Goal: Use online tool/utility: Utilize a website feature to perform a specific function

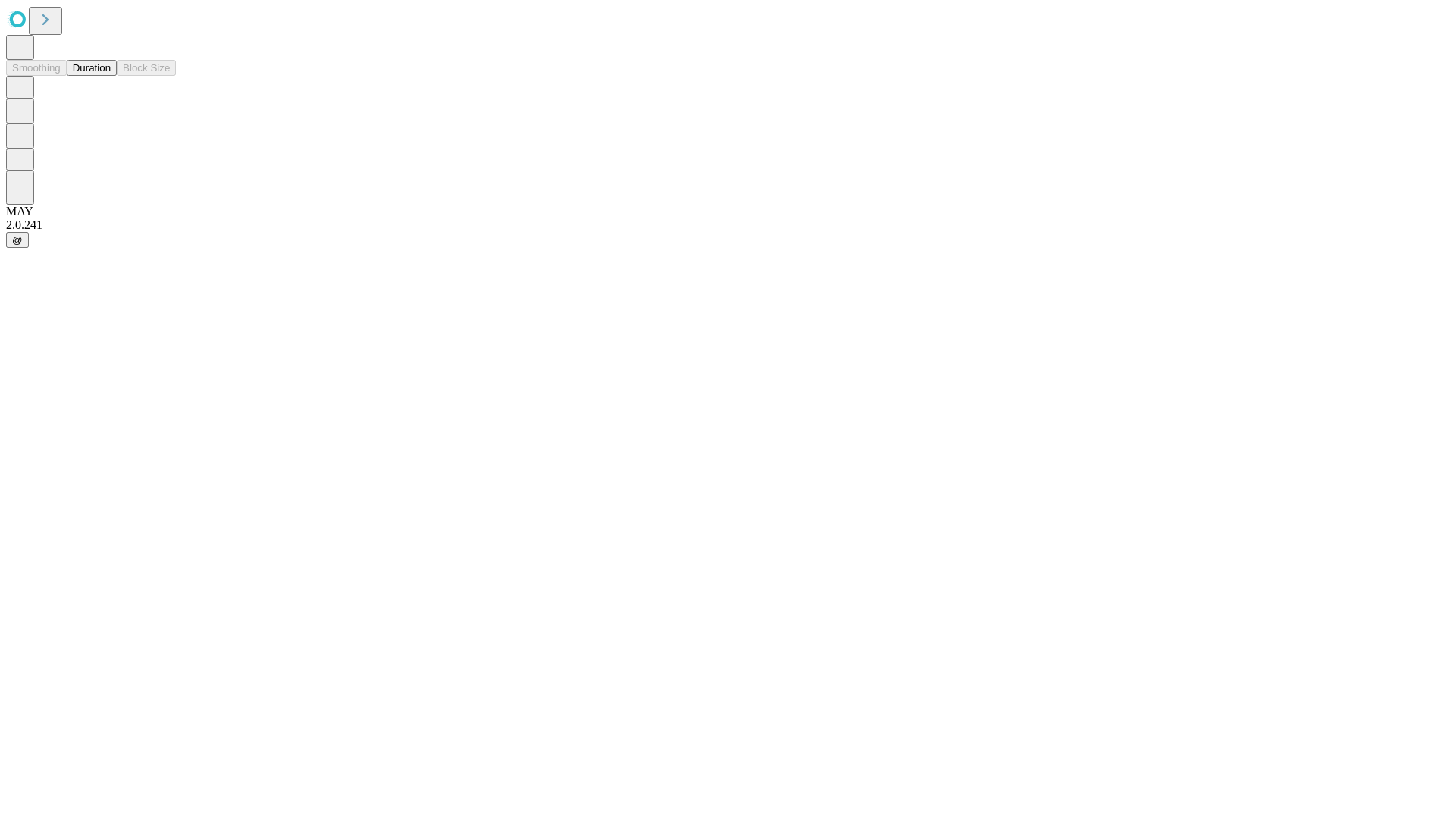
click at [111, 76] on button "Duration" at bounding box center [91, 68] width 50 height 16
click at [170, 353] on input "text" at bounding box center [116, 361] width 108 height 15
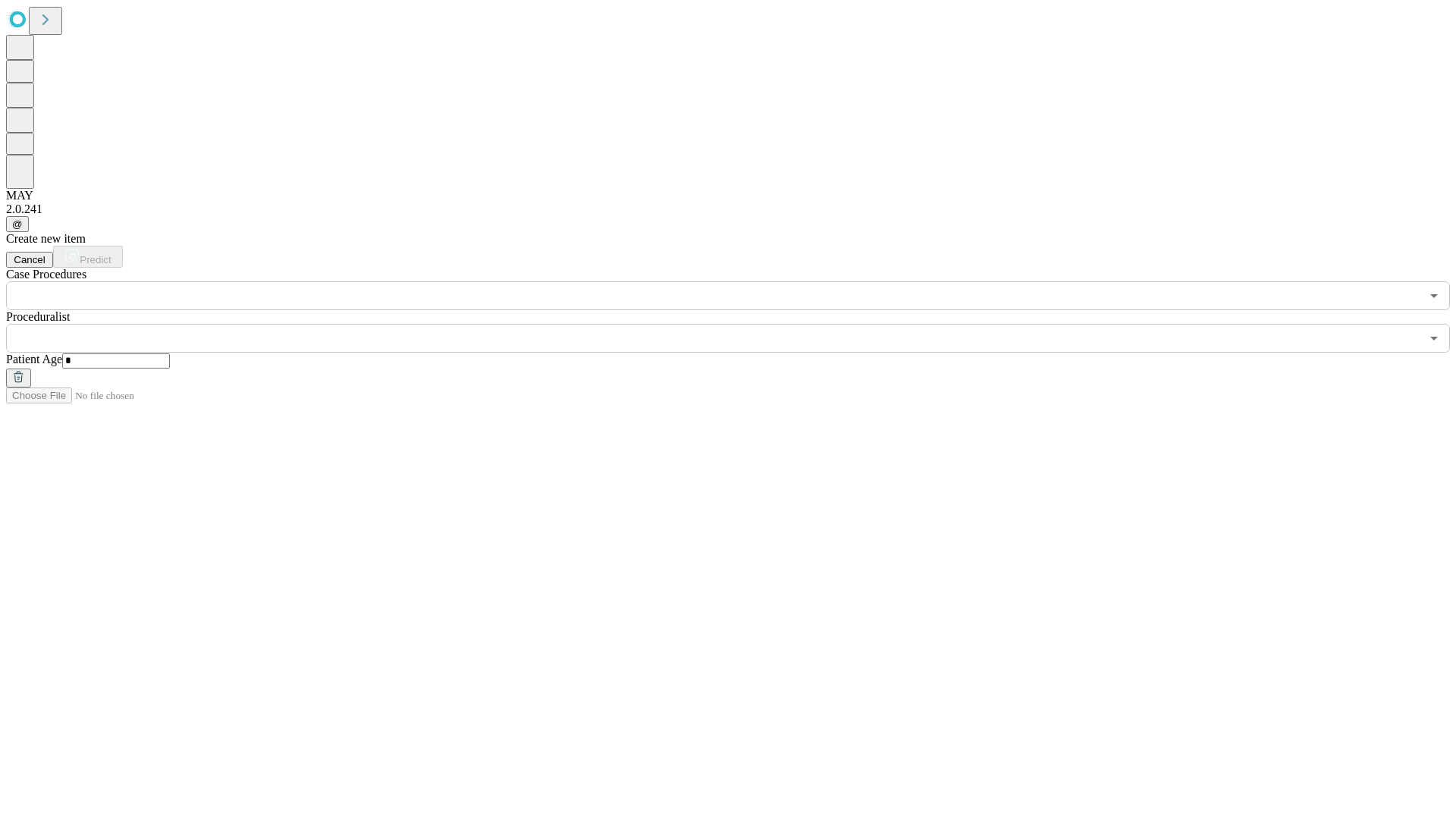
type input "*"
click at [738, 323] on input "text" at bounding box center [713, 338] width 1415 height 29
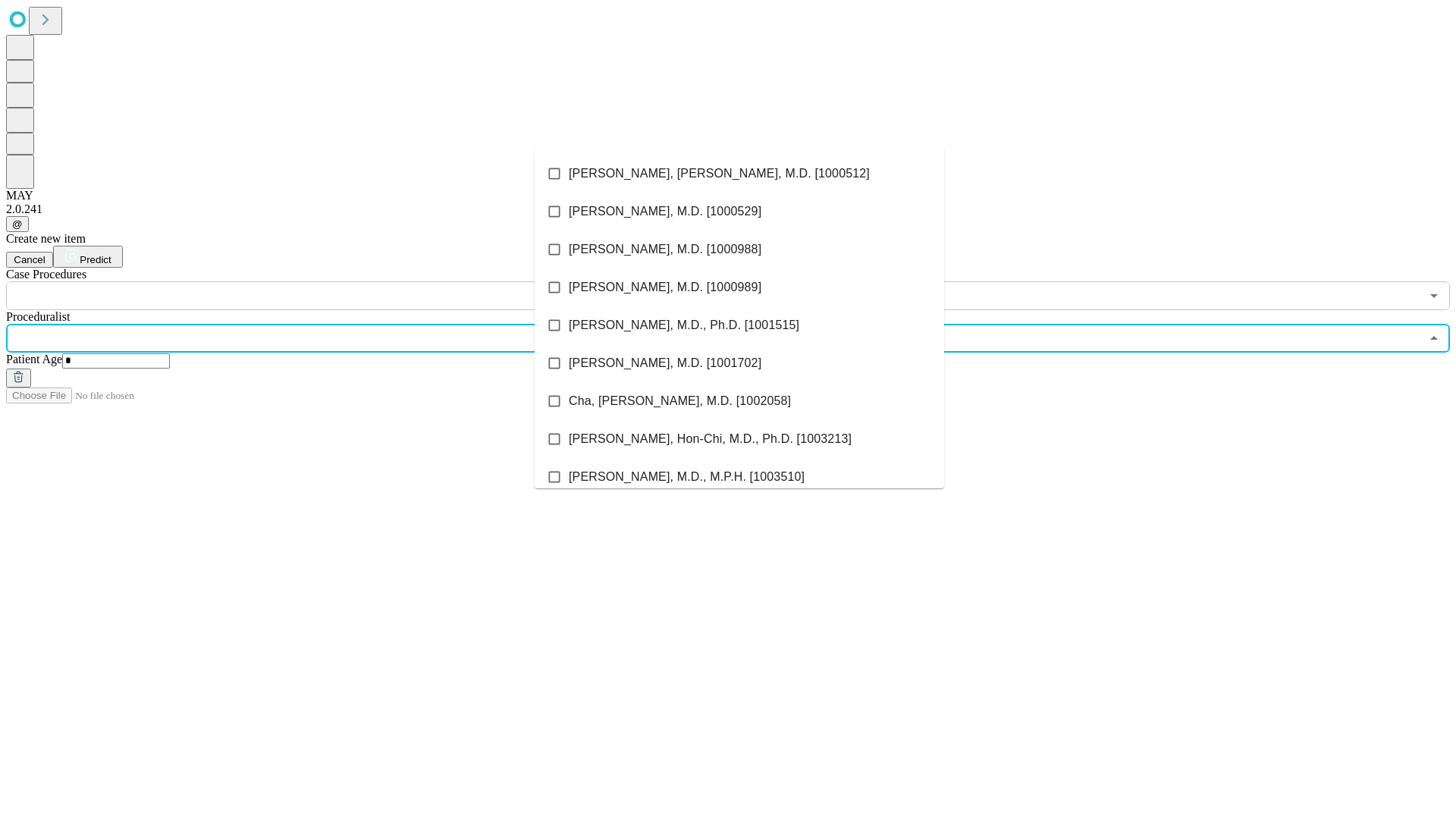
click at [739, 174] on li "[PERSON_NAME], [PERSON_NAME], M.D. [1000512]" at bounding box center [739, 173] width 410 height 38
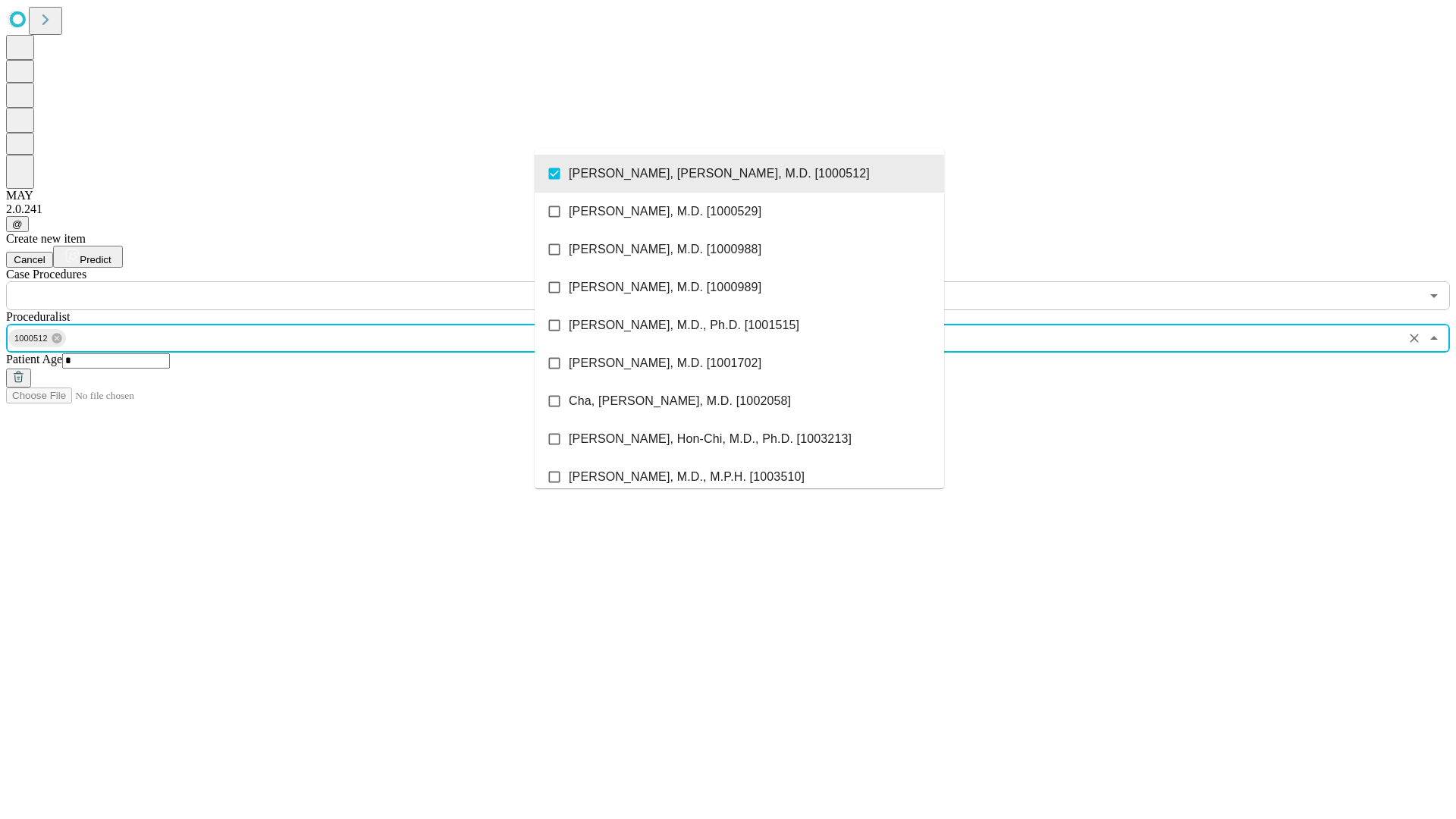
click at [319, 281] on input "text" at bounding box center [713, 296] width 1415 height 29
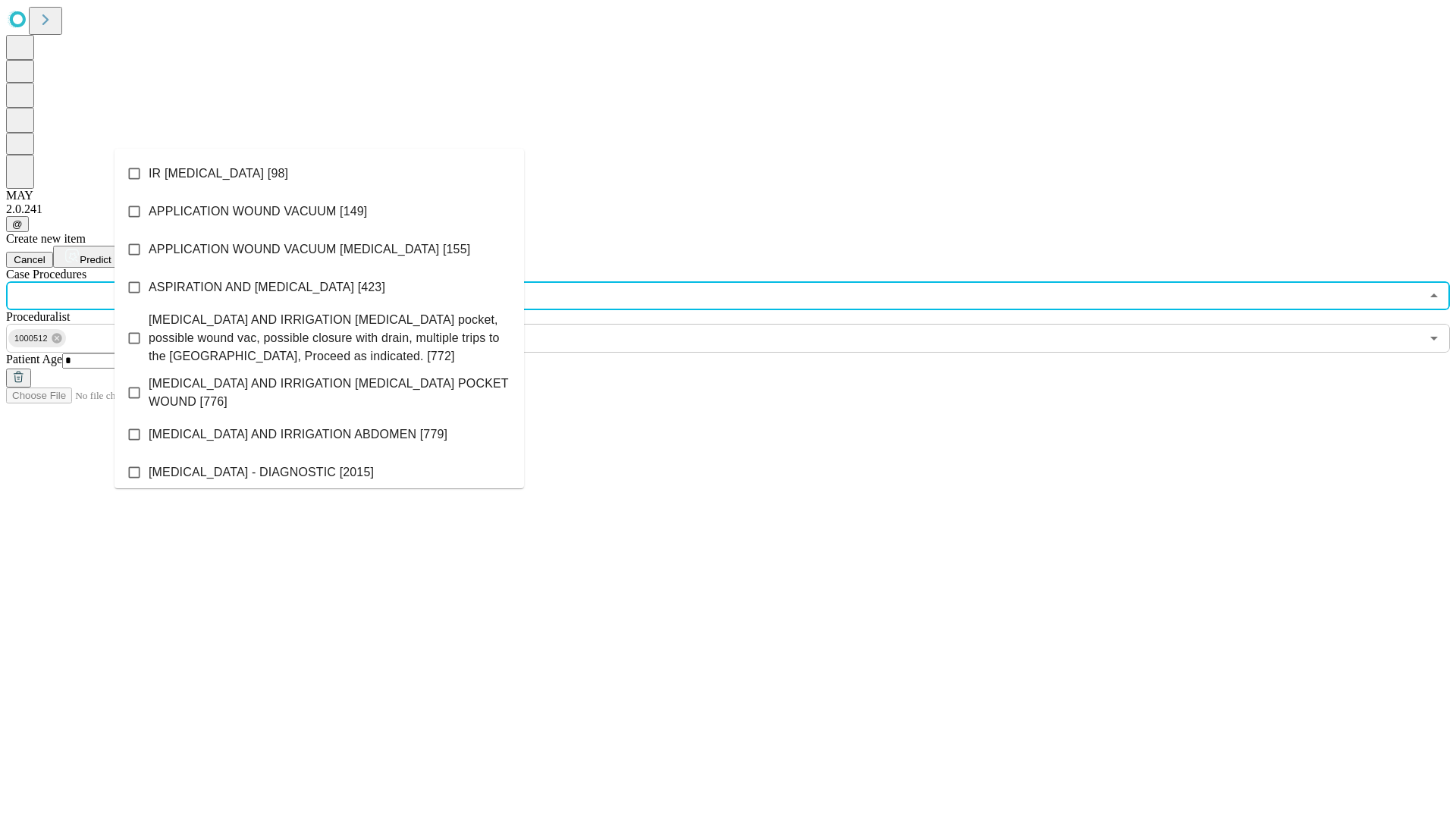
click at [320, 174] on li "IR [MEDICAL_DATA] [98]" at bounding box center [319, 173] width 410 height 38
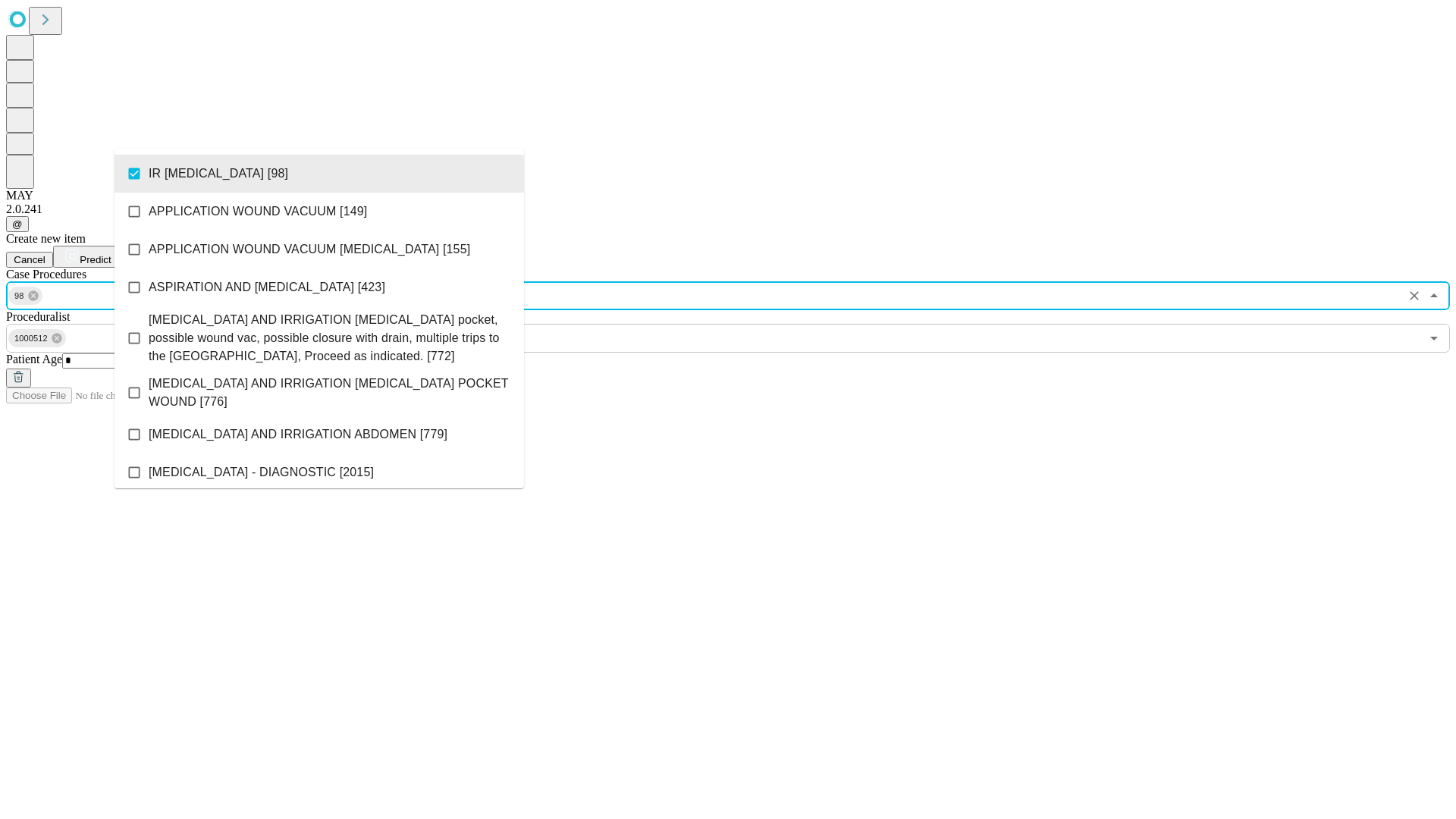
click at [111, 254] on span "Predict" at bounding box center [95, 260] width 31 height 12
